Goal: Task Accomplishment & Management: Manage account settings

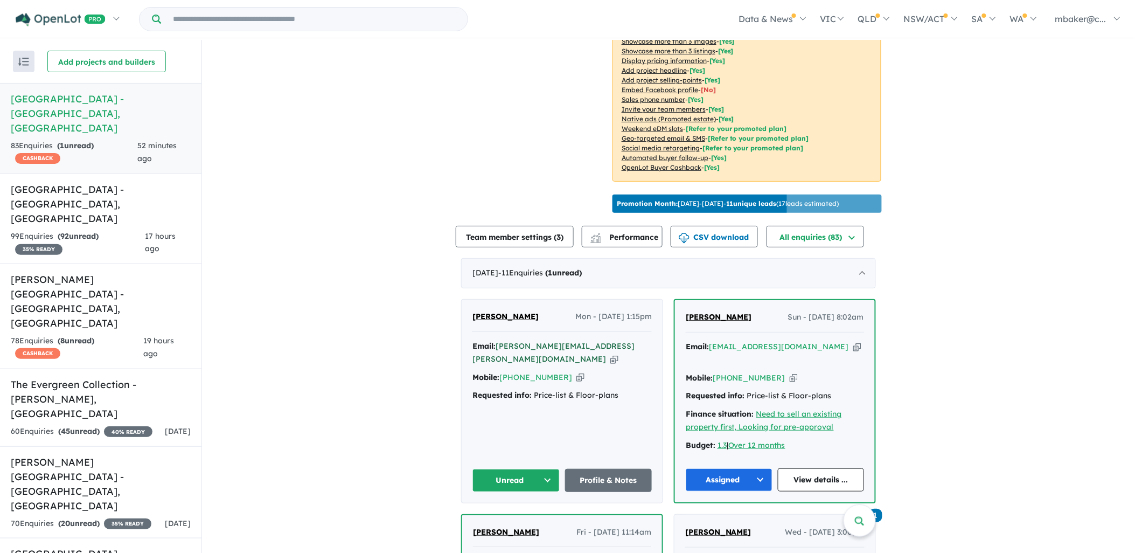
scroll to position [239, 0]
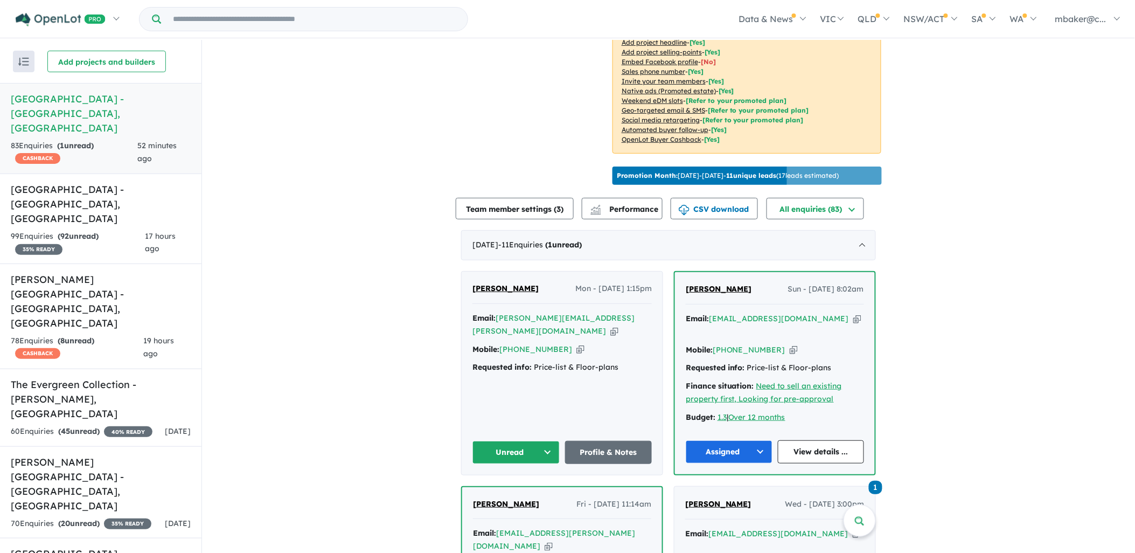
click at [506, 283] on span "[PERSON_NAME]" at bounding box center [505, 288] width 66 height 10
click at [517, 441] on button "Unread" at bounding box center [515, 452] width 87 height 23
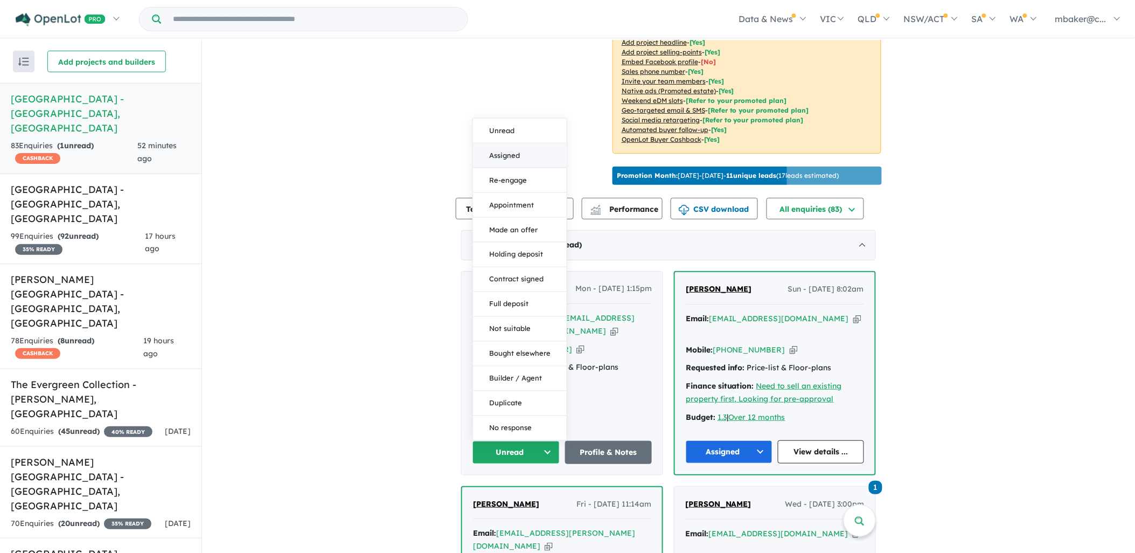
click at [501, 143] on button "Assigned" at bounding box center [520, 155] width 94 height 25
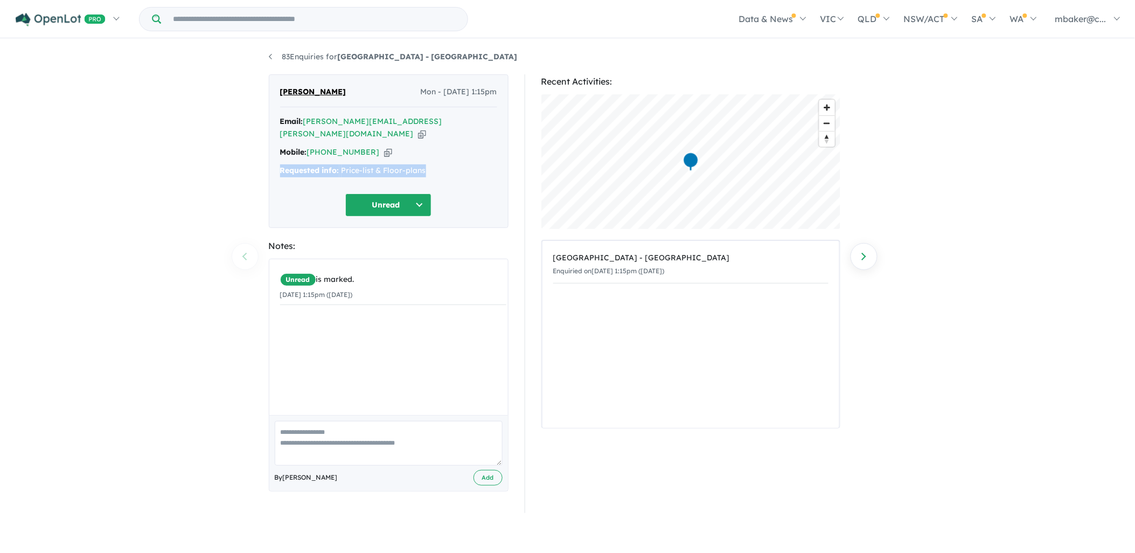
drag, startPoint x: 412, startPoint y: 158, endPoint x: 282, endPoint y: 155, distance: 129.8
click at [282, 164] on div "Requested info: Price-list & Floor-plans" at bounding box center [388, 170] width 217 height 13
copy div "Requested info: Price-list & Floor-plans"
click at [362, 193] on button "Unread" at bounding box center [388, 204] width 86 height 23
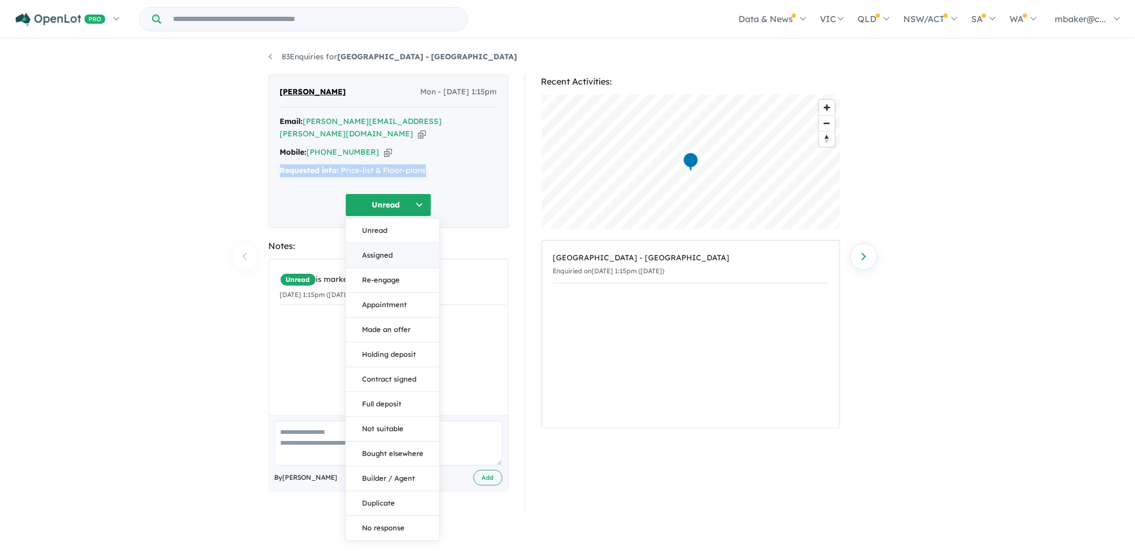
click at [384, 249] on button "Assigned" at bounding box center [393, 255] width 94 height 25
